Goal: Use online tool/utility: Utilize a website feature to perform a specific function

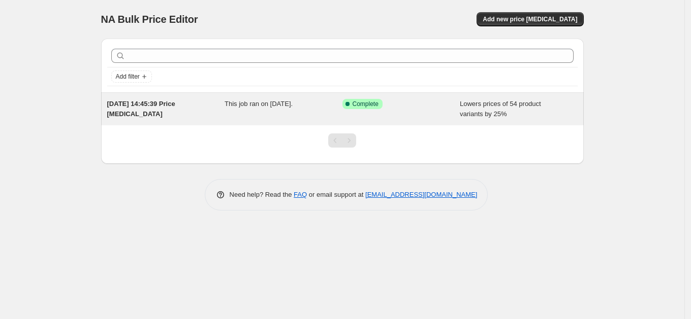
click at [354, 101] on span "Complete" at bounding box center [365, 104] width 26 height 8
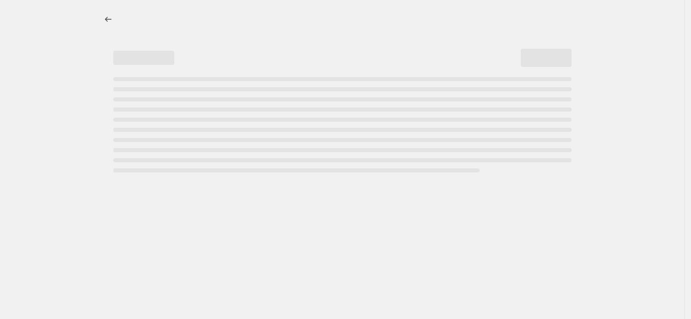
select select "percentage"
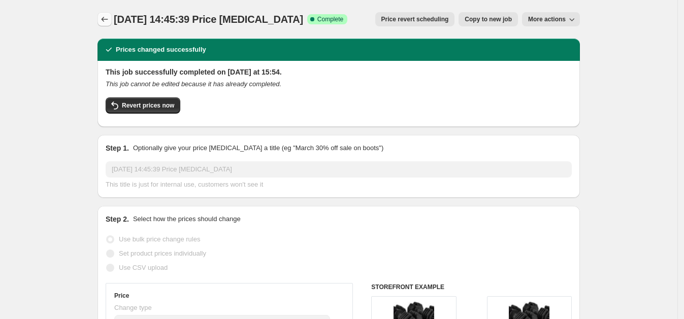
click at [110, 18] on icon "Price change jobs" at bounding box center [105, 19] width 10 height 10
